Goal: Transaction & Acquisition: Purchase product/service

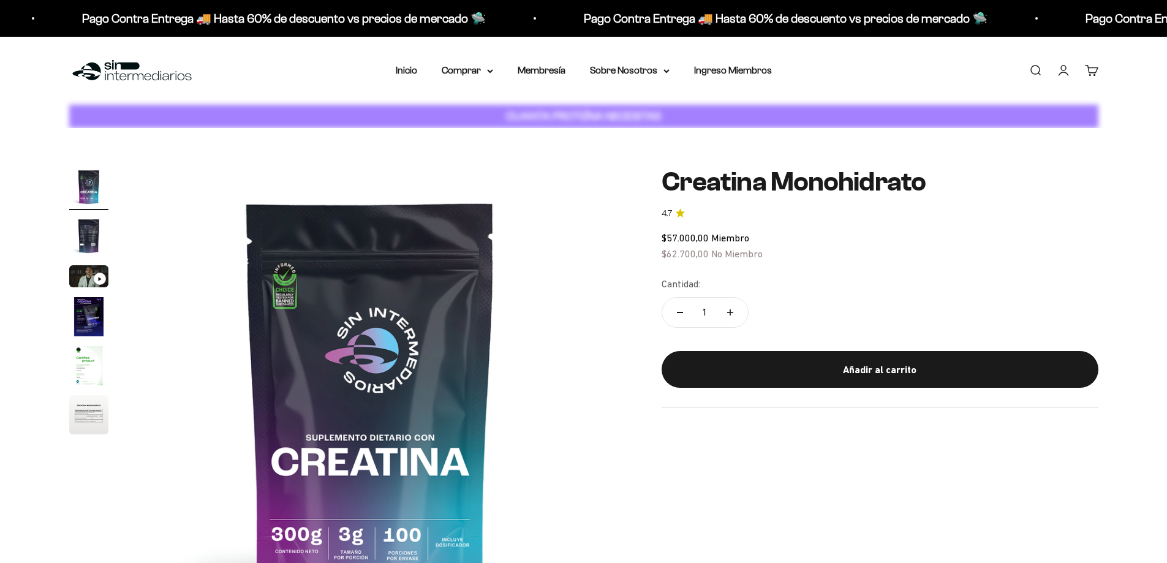
click at [138, 67] on img at bounding box center [132, 71] width 126 height 26
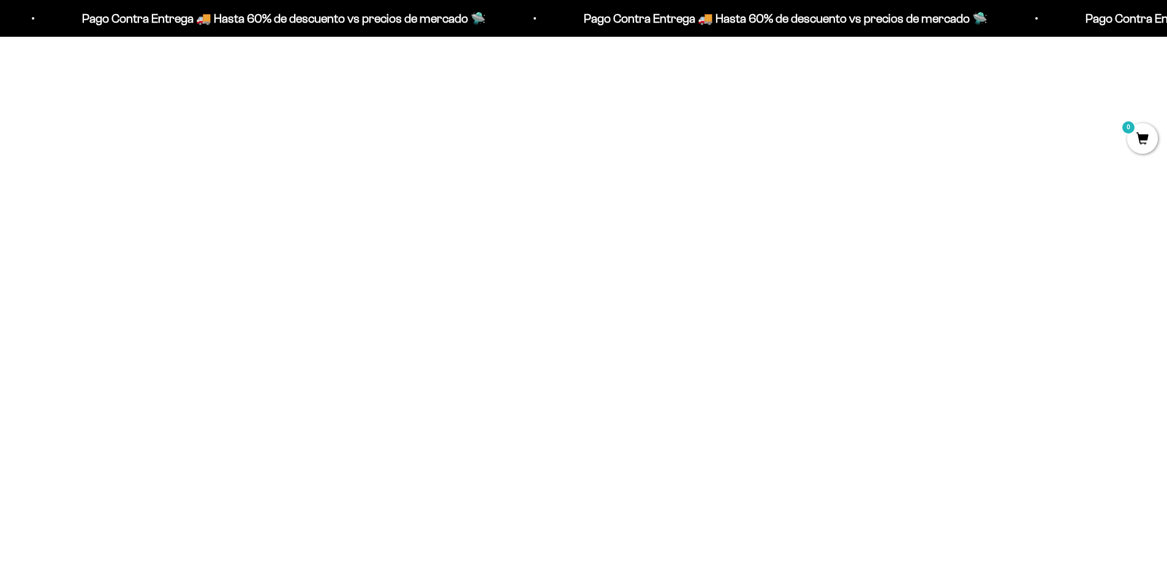
scroll to position [673, 0]
click at [626, 249] on img at bounding box center [583, 148] width 333 height 333
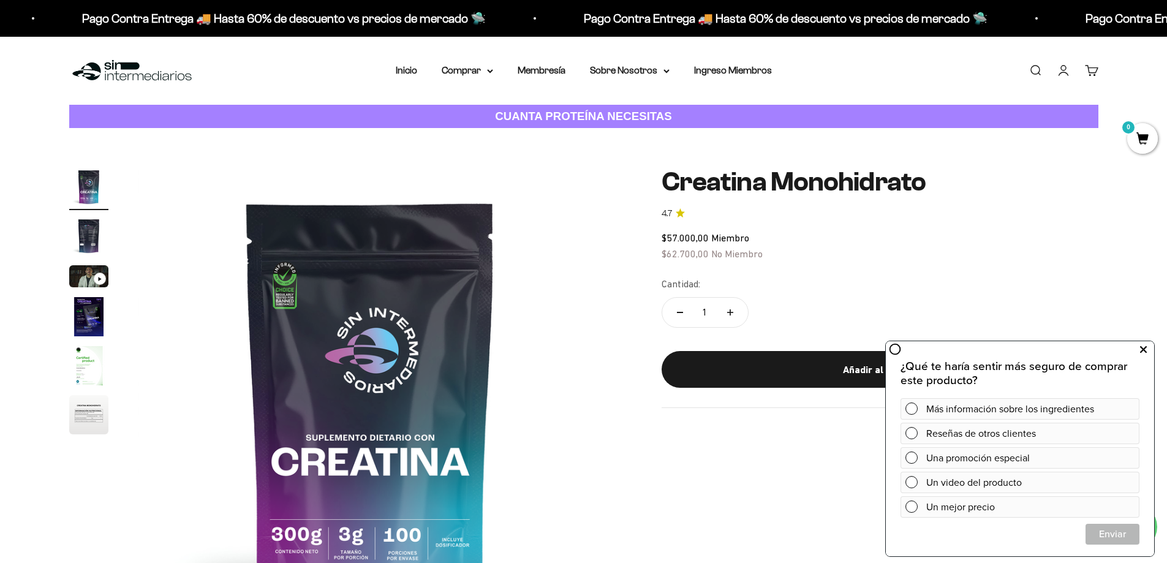
click at [1142, 351] on icon at bounding box center [1143, 350] width 7 height 16
